Goal: Find contact information: Find contact information

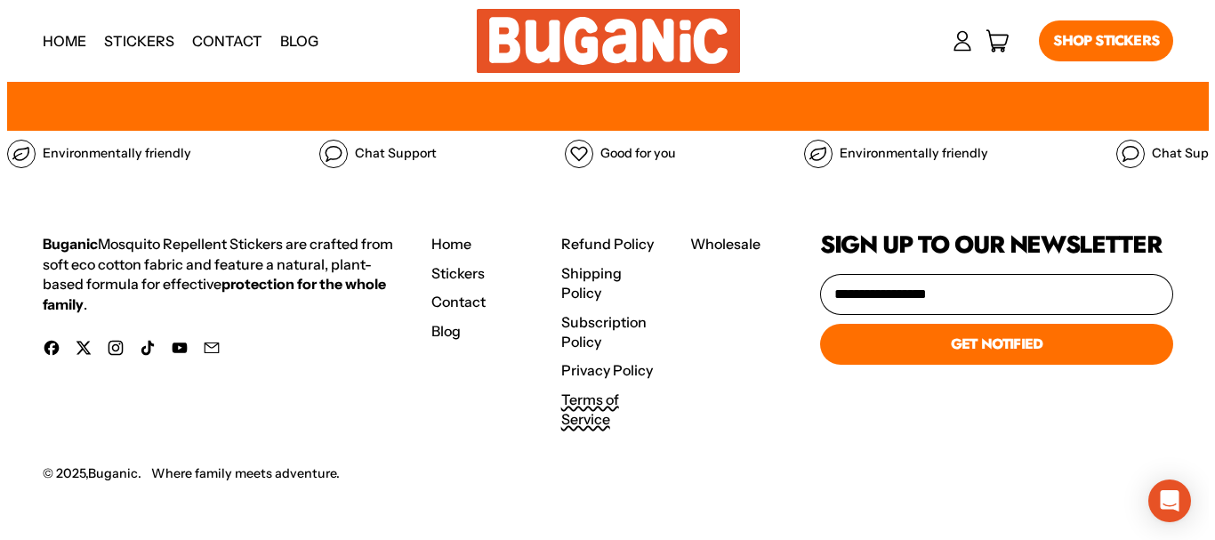
scroll to position [11537, 0]
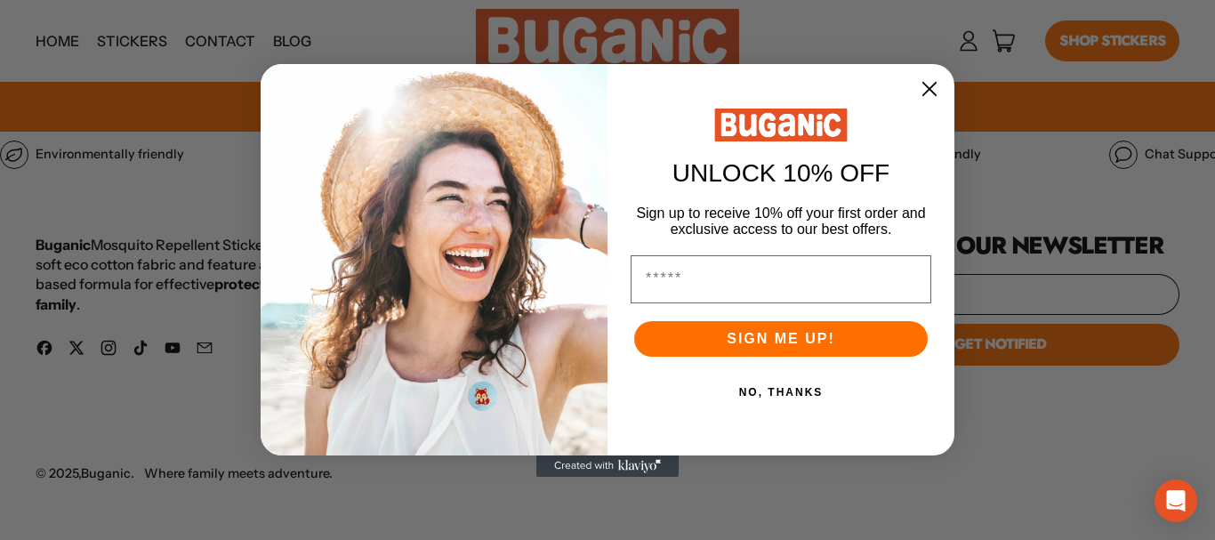
click at [930, 87] on icon "Close dialog" at bounding box center [929, 88] width 12 height 12
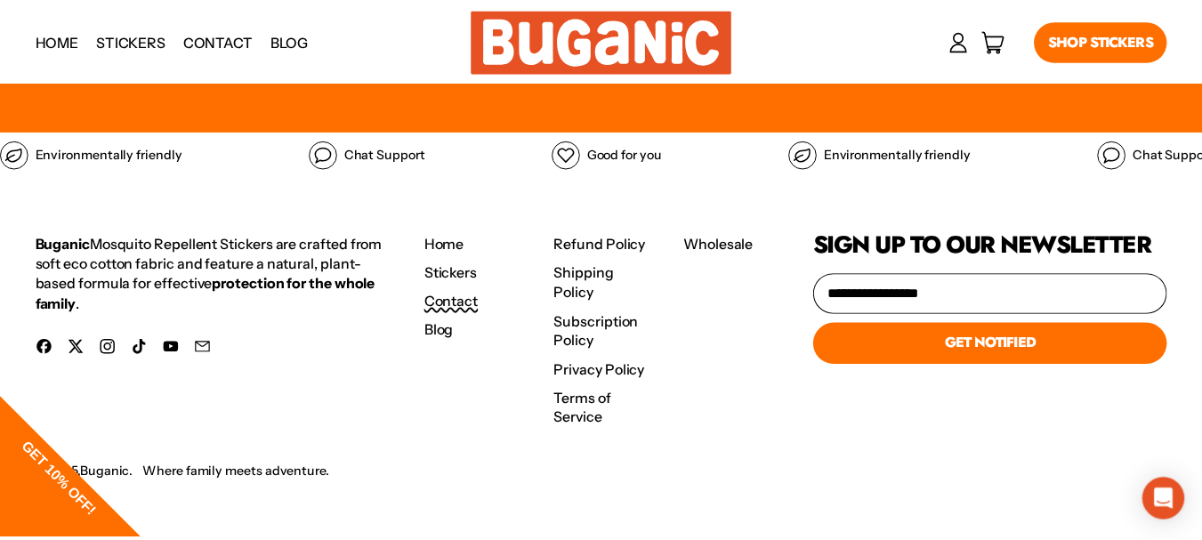
scroll to position [11519, 0]
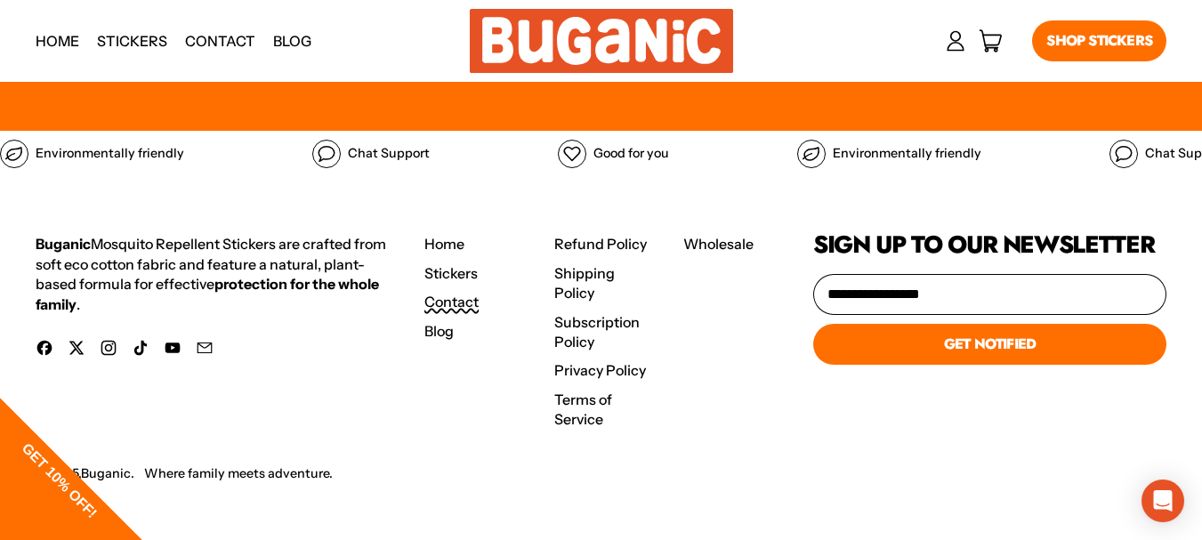
click at [449, 294] on link "Contact" at bounding box center [451, 302] width 54 height 18
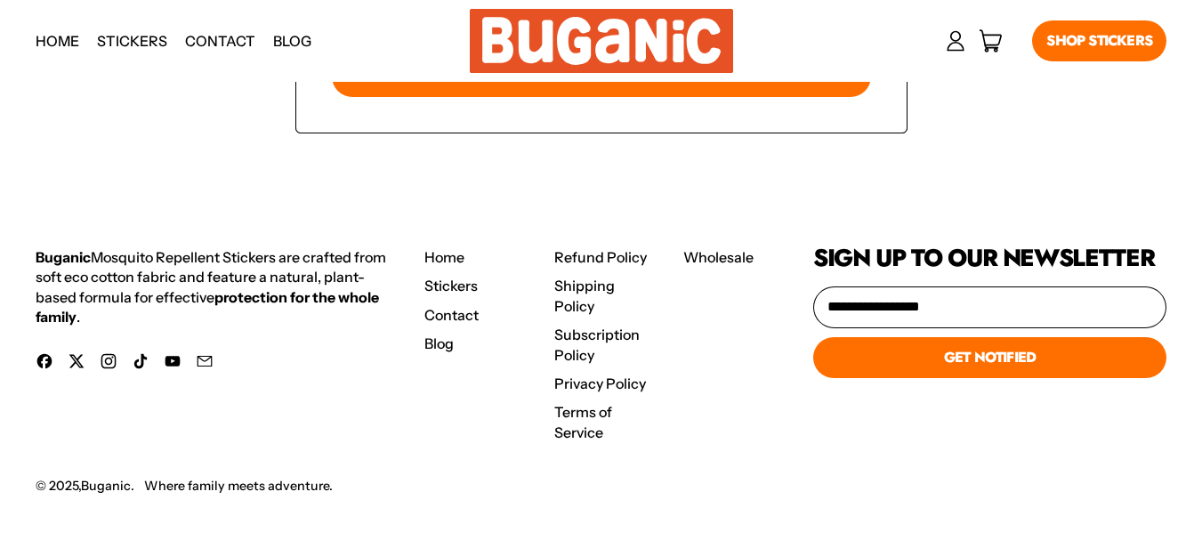
scroll to position [689, 0]
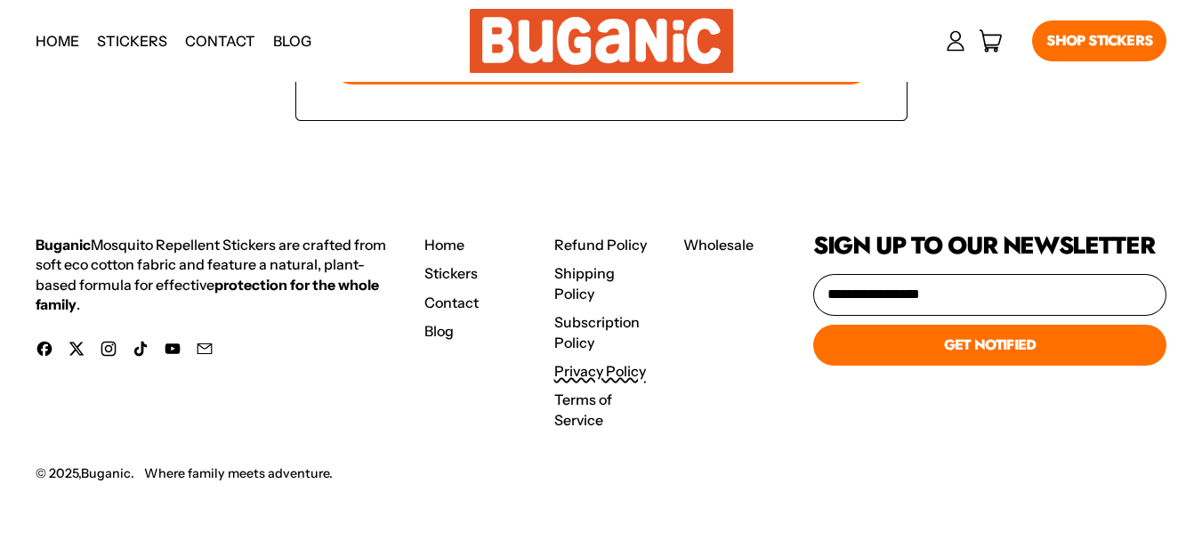
click at [580, 364] on link "Privacy Policy" at bounding box center [600, 371] width 92 height 18
click at [578, 362] on link "Privacy Policy" at bounding box center [600, 371] width 92 height 18
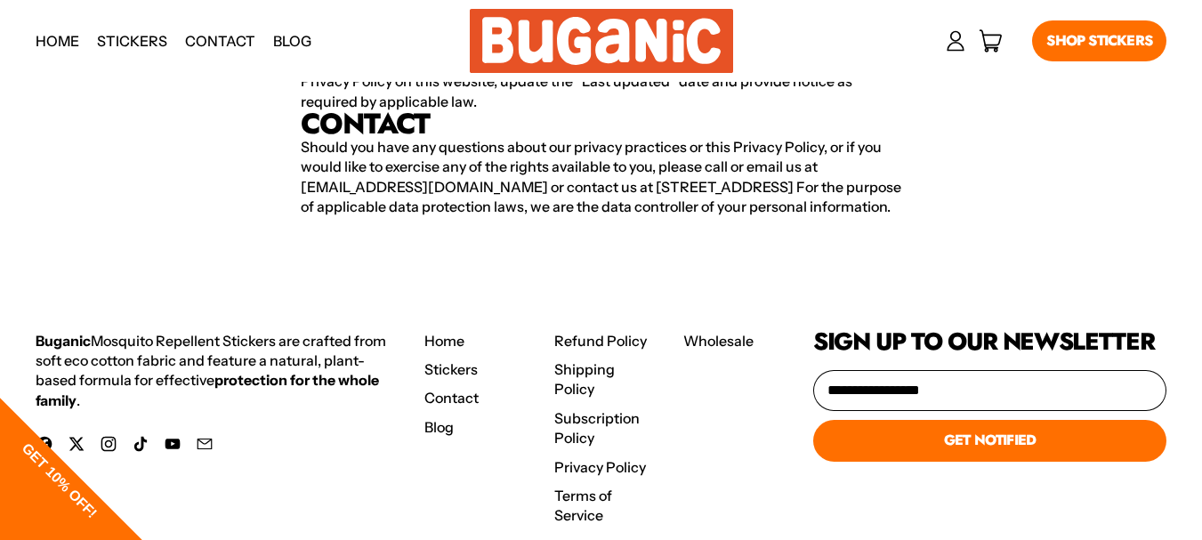
scroll to position [4881, 0]
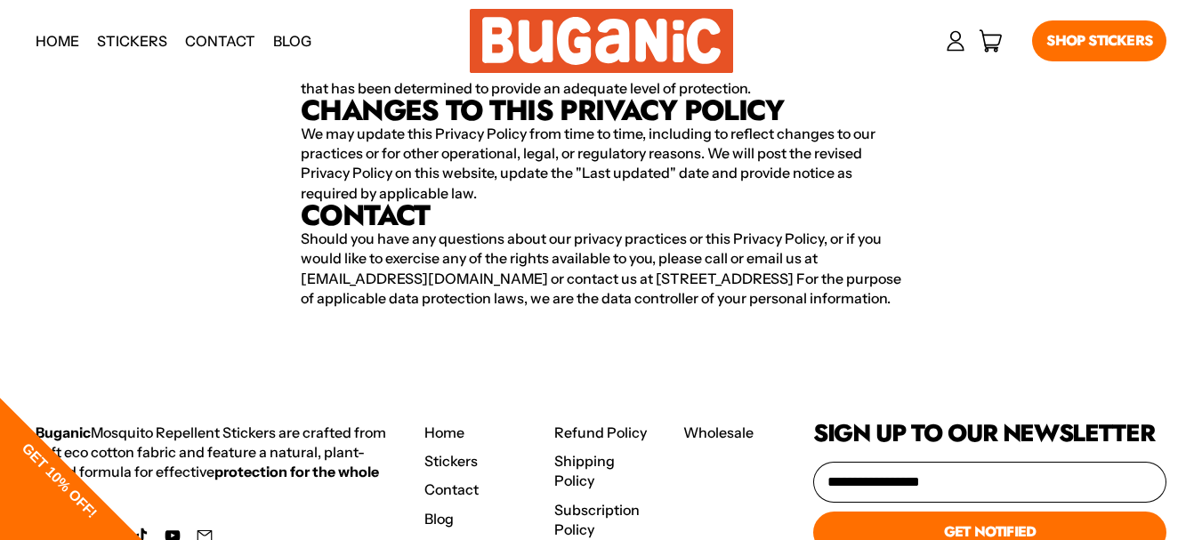
click at [546, 309] on p "Should you have any questions about our privacy practices or this Privacy Polic…" at bounding box center [601, 269] width 600 height 80
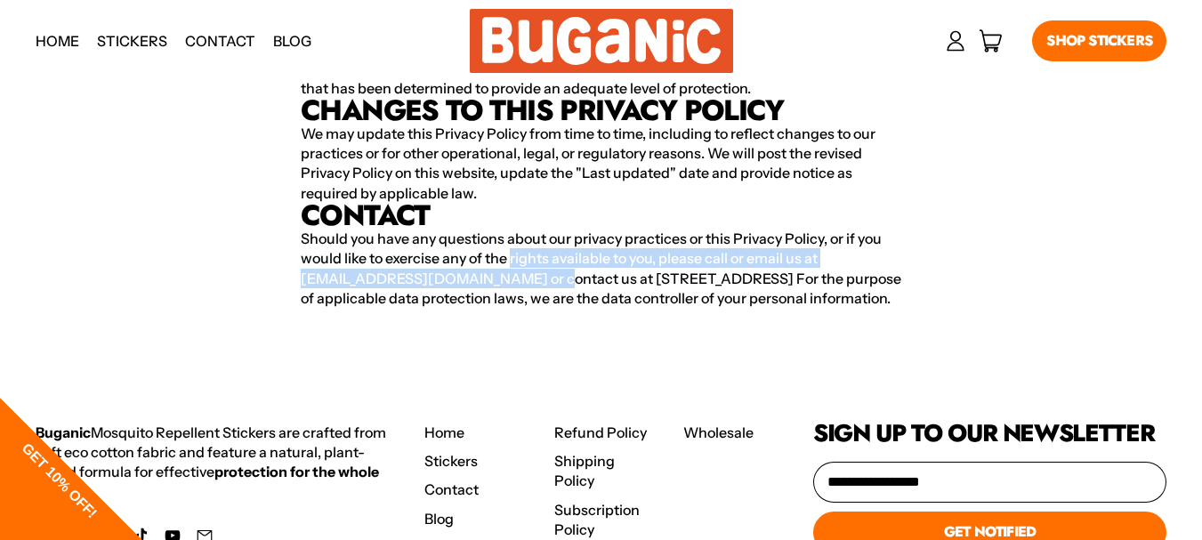
drag, startPoint x: 546, startPoint y: 326, endPoint x: 531, endPoint y: 336, distance: 18.5
click at [530, 309] on p "Should you have any questions about our privacy practices or this Privacy Polic…" at bounding box center [601, 269] width 600 height 80
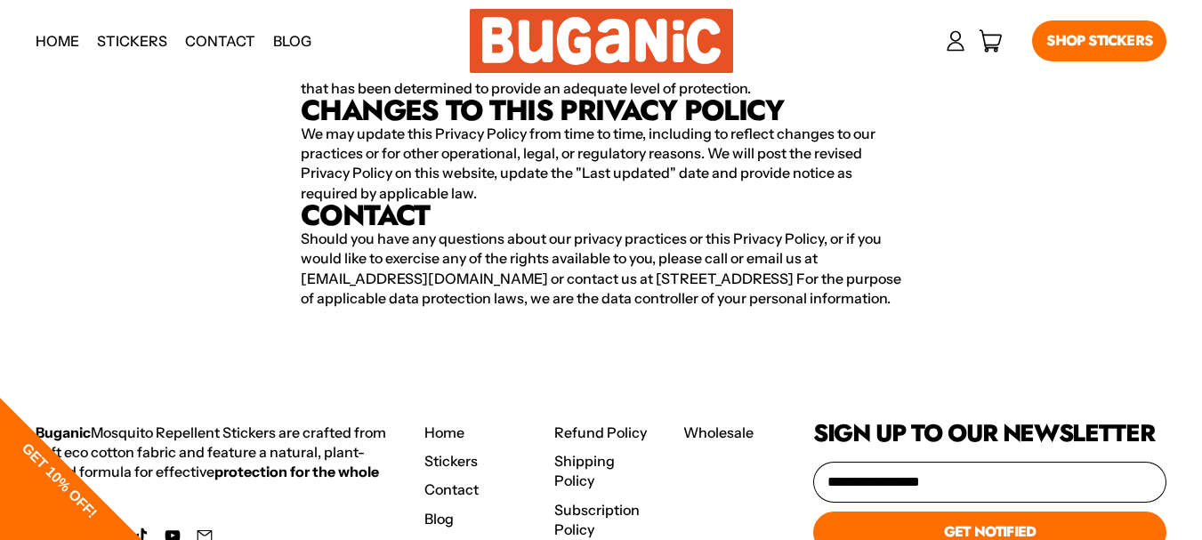
click at [545, 309] on p "Should you have any questions about our privacy practices or this Privacy Polic…" at bounding box center [601, 269] width 600 height 80
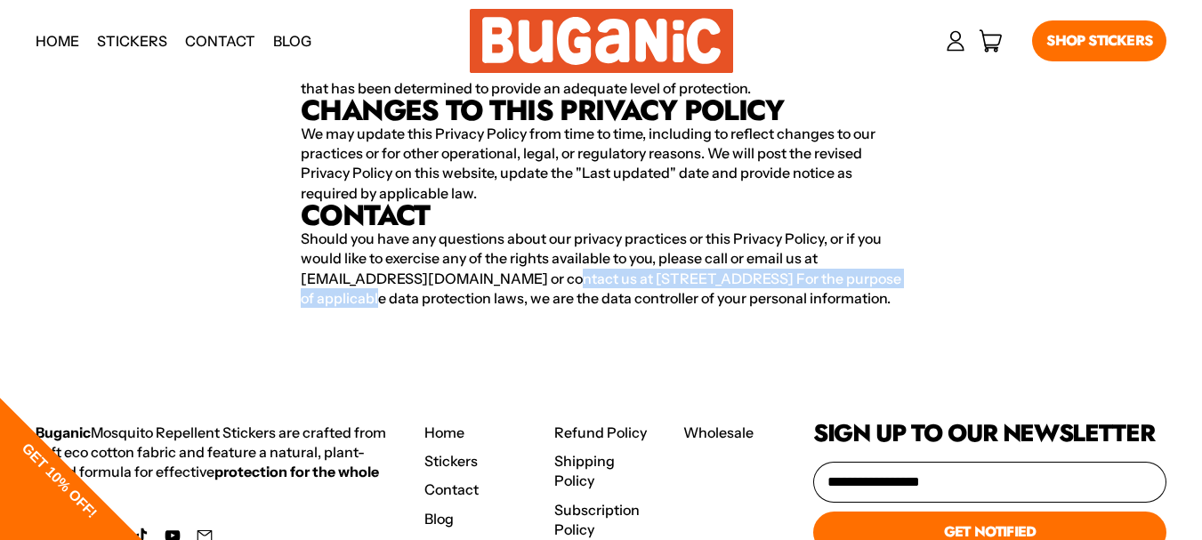
drag, startPoint x: 545, startPoint y: 334, endPoint x: 340, endPoint y: 357, distance: 206.8
click at [340, 309] on p "Should you have any questions about our privacy practices or this Privacy Polic…" at bounding box center [601, 269] width 600 height 80
copy p "1007 N Federal Hwy, Suite 170, Fort Lauderdale, FL, 33304"
